Goal: Book appointment/travel/reservation

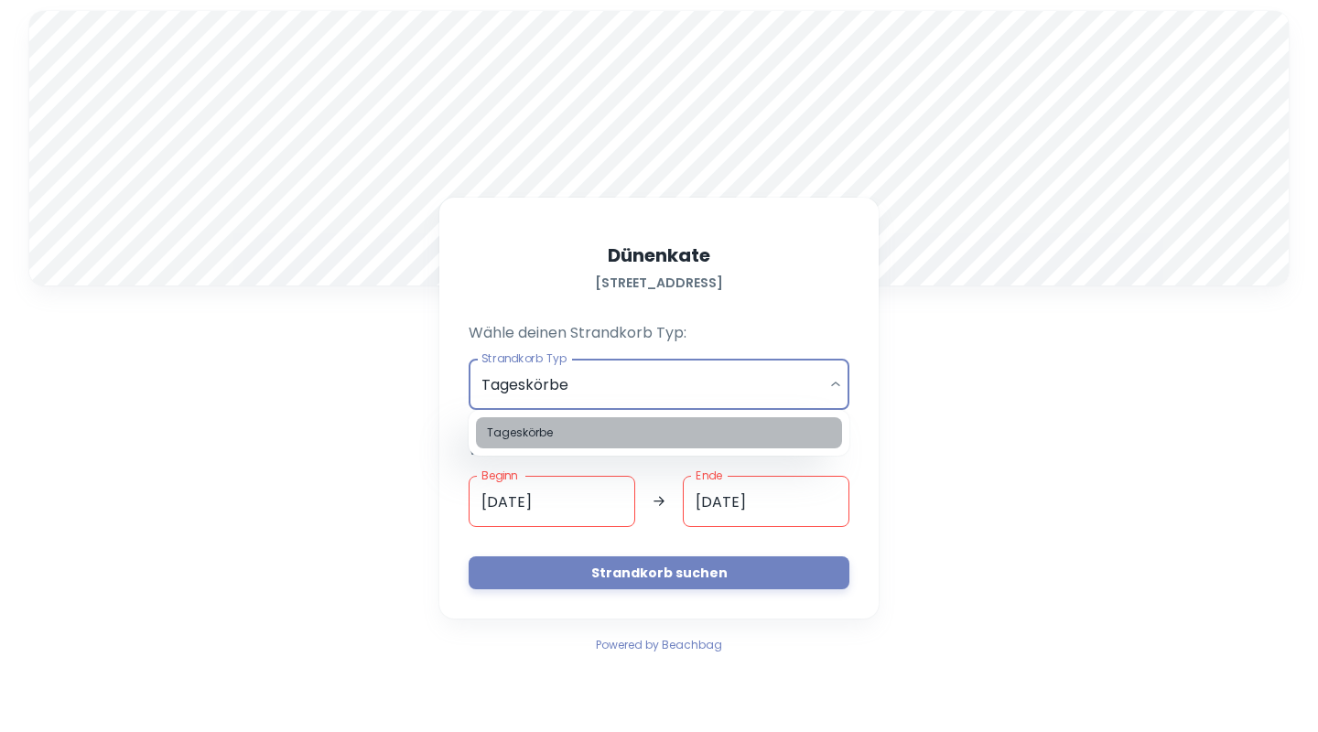
click at [578, 434] on li "Tageskörbe" at bounding box center [659, 432] width 366 height 31
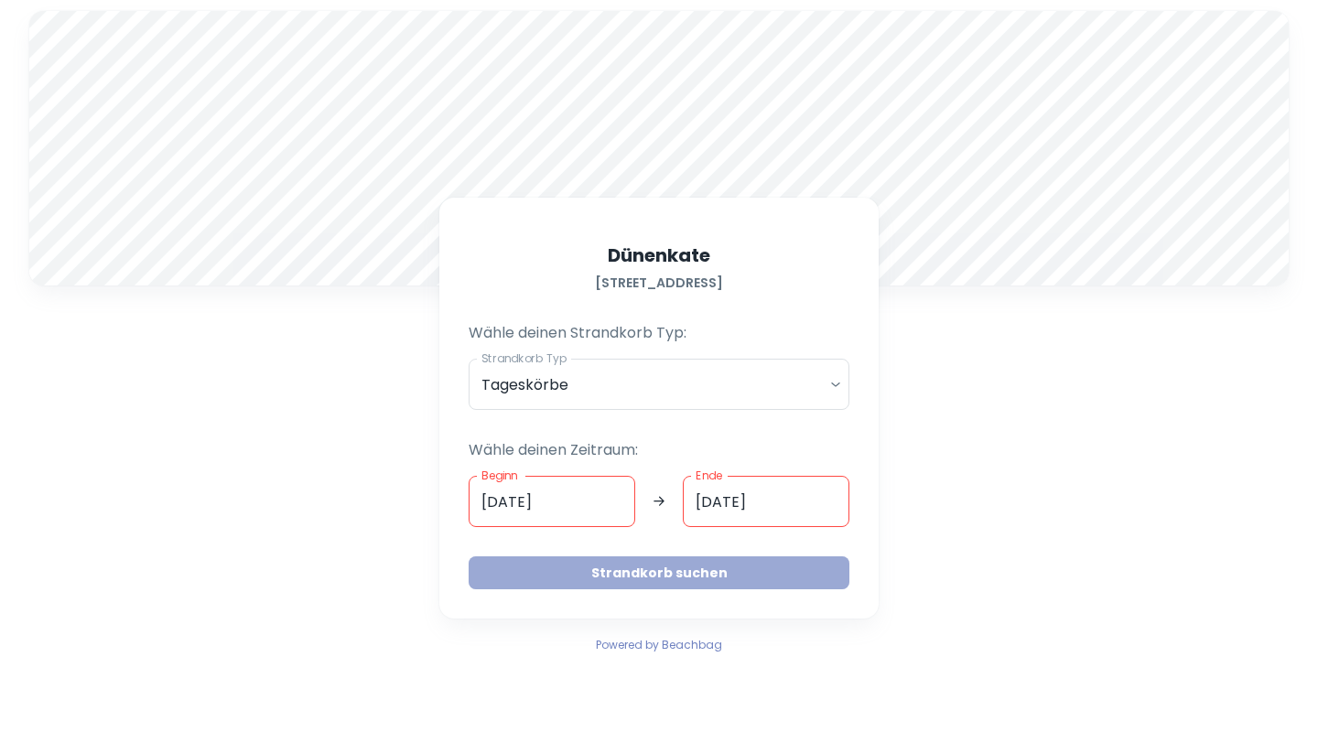
click at [653, 576] on button "Strandkorb suchen" at bounding box center [659, 573] width 381 height 33
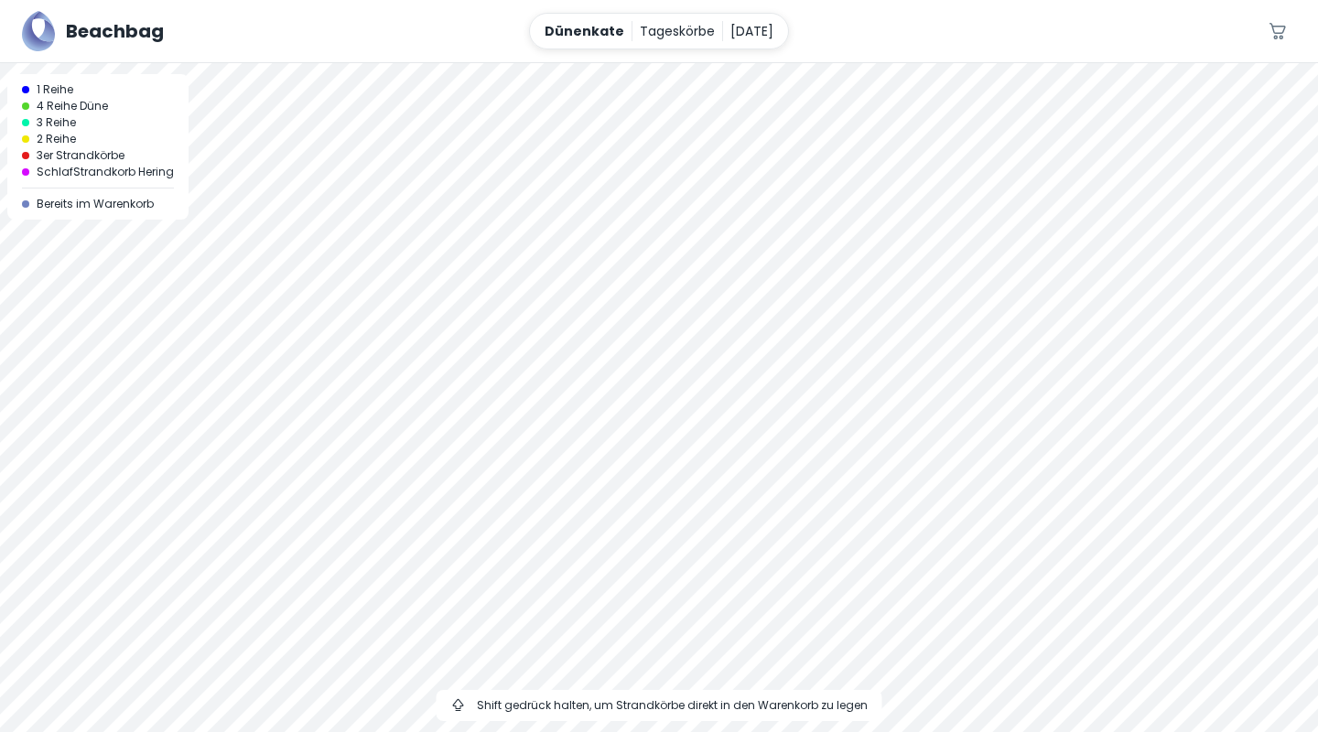
click at [577, 63] on div at bounding box center [659, 63] width 1318 height 0
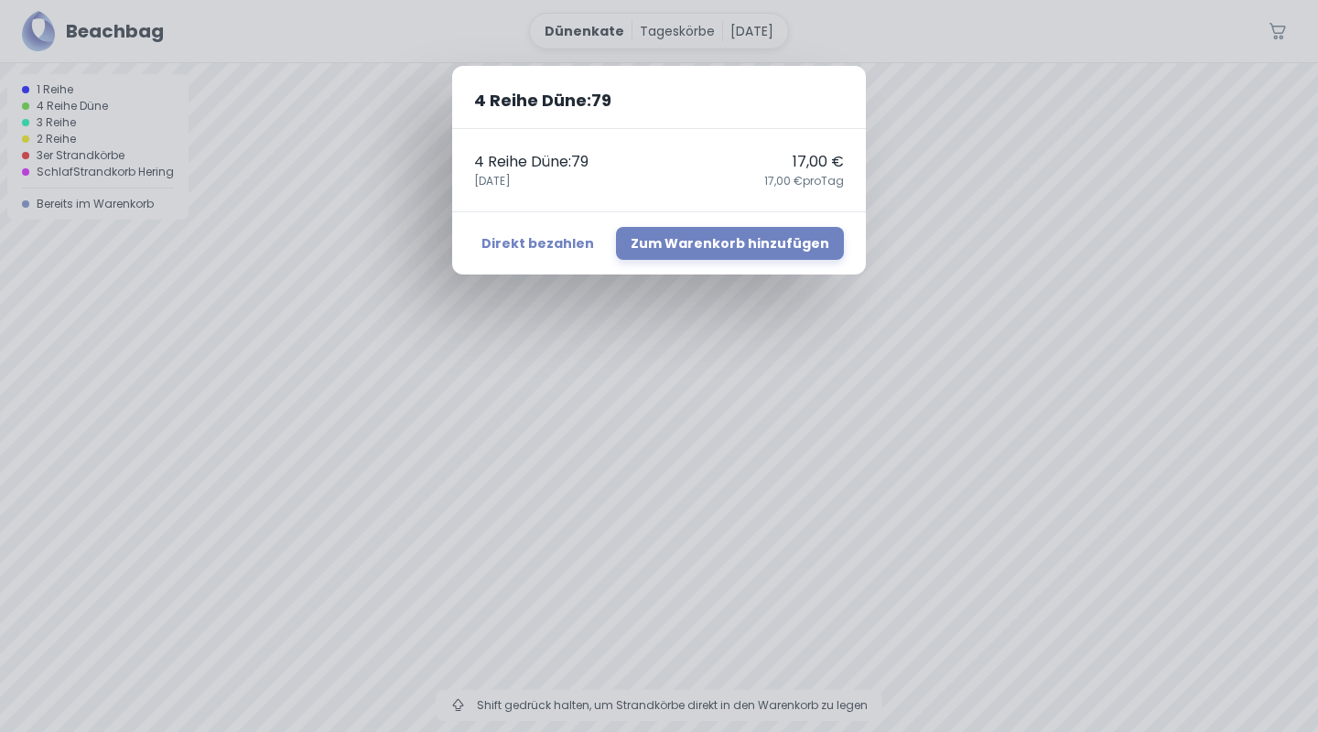
click at [557, 334] on div "4 Reihe Düne : 79 4 Reihe Düne : 79 17,00 € 29. September 17,00 € pro Tag Direk…" at bounding box center [659, 366] width 1318 height 732
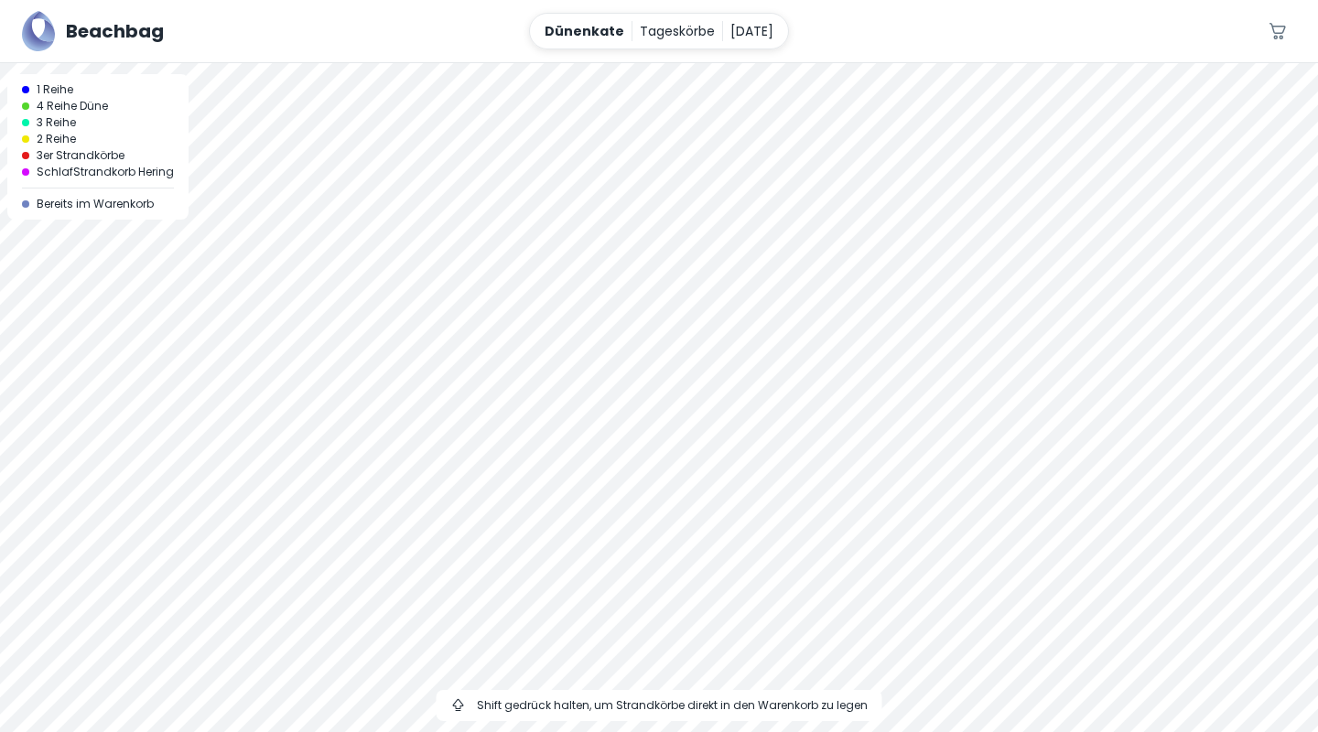
click at [582, 63] on div at bounding box center [659, 63] width 1318 height 0
